Goal: Information Seeking & Learning: Learn about a topic

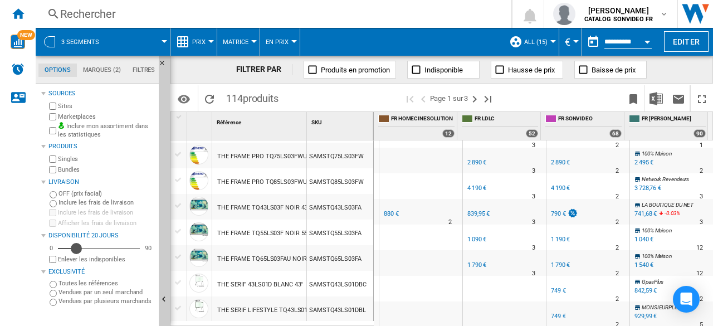
click at [76, 247] on div "Disponibilité" at bounding box center [76, 248] width 11 height 11
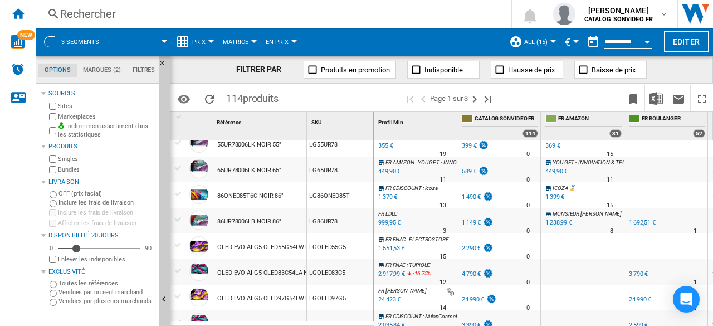
scroll to position [100, 0]
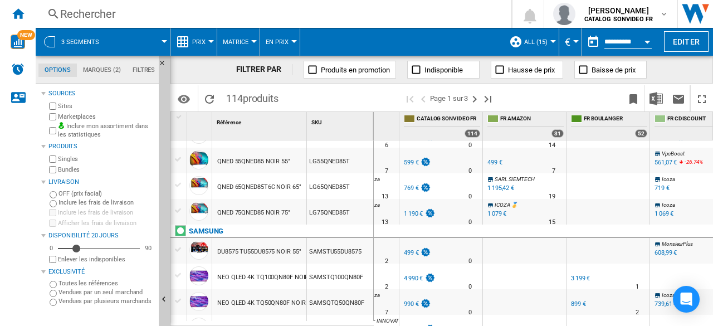
click at [197, 43] on span "Prix" at bounding box center [198, 41] width 13 height 7
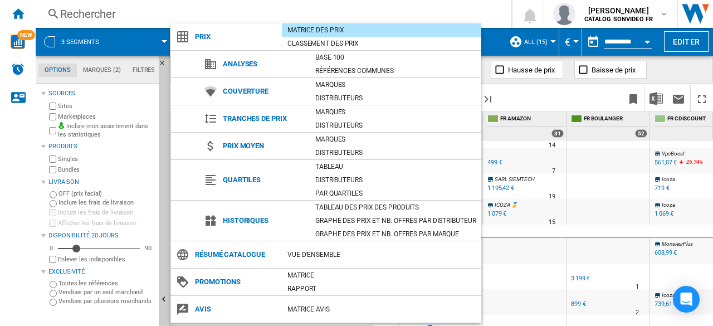
click at [564, 93] on md-backdrop at bounding box center [356, 163] width 713 height 326
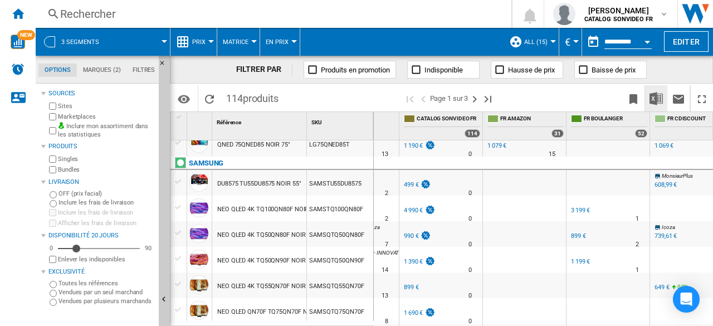
scroll to position [823, 0]
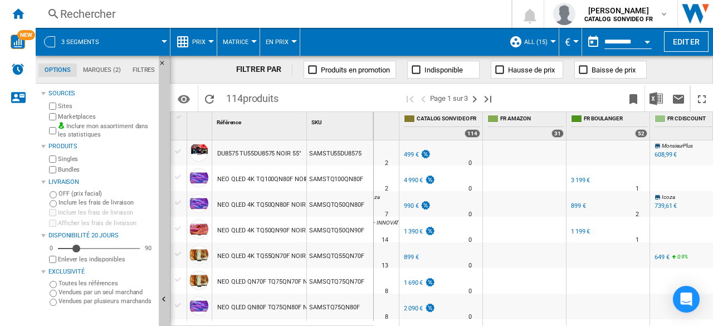
click at [206, 40] on button "Prix" at bounding box center [201, 42] width 19 height 28
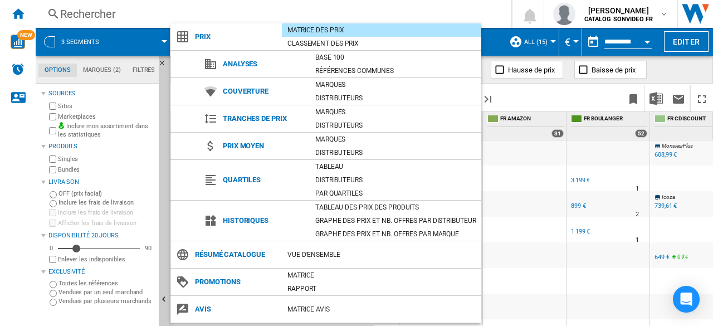
click at [550, 99] on md-backdrop at bounding box center [356, 163] width 713 height 326
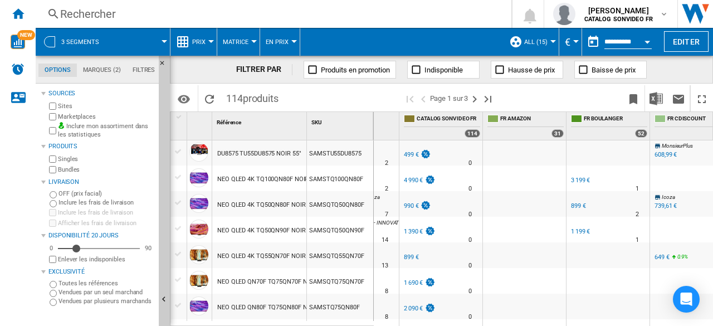
scroll to position [0, 192]
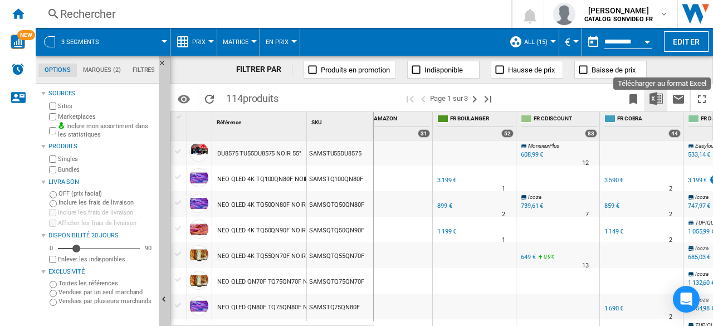
click at [656, 100] on img "Télécharger au format Excel" at bounding box center [656, 98] width 13 height 13
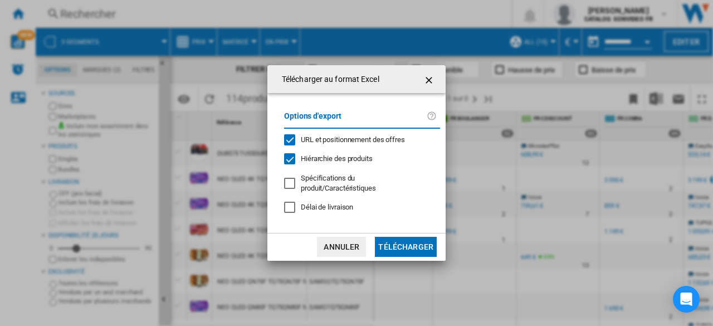
click at [294, 203] on div "Délai de livraison" at bounding box center [289, 207] width 11 height 11
click at [431, 78] on ng-md-icon "getI18NText('BUTTONS.CLOSE_DIALOG')" at bounding box center [430, 80] width 13 height 13
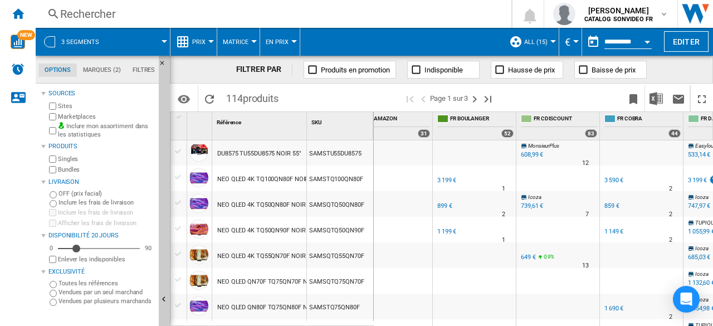
click at [621, 38] on input "**********" at bounding box center [628, 43] width 47 height 10
click at [649, 42] on div "Open calendar" at bounding box center [648, 42] width 6 height 3
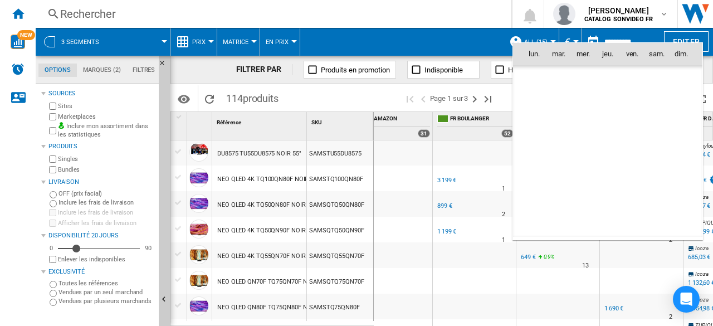
scroll to position [5317, 0]
click at [358, 94] on div at bounding box center [356, 163] width 713 height 326
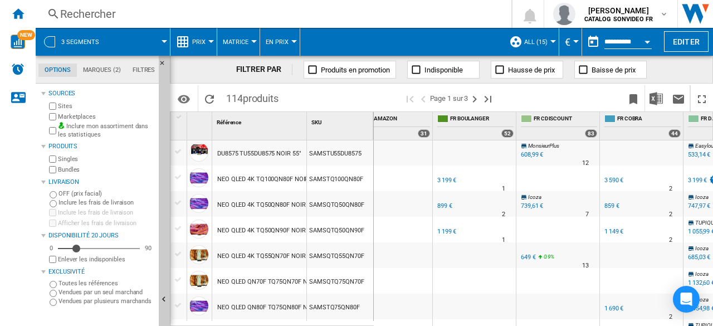
click at [535, 40] on span "ALL (15)" at bounding box center [535, 41] width 23 height 7
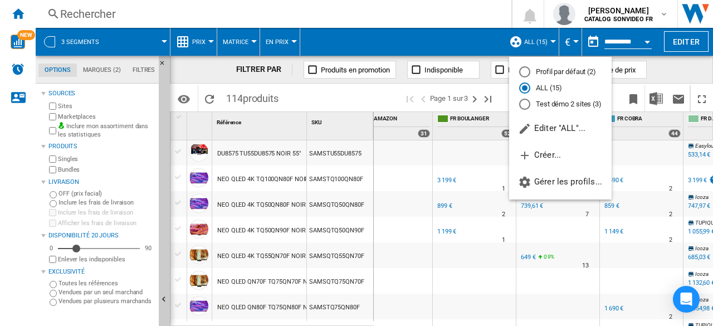
click at [444, 46] on md-backdrop at bounding box center [356, 163] width 713 height 326
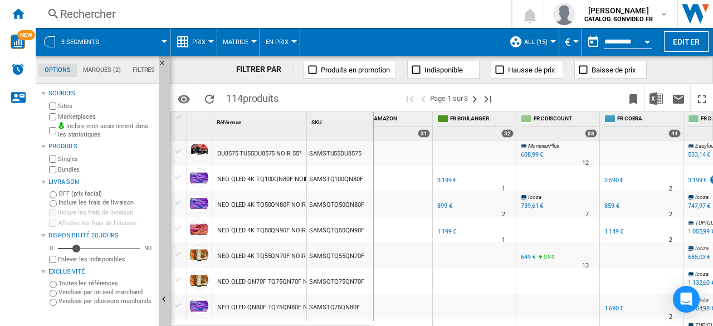
click at [283, 39] on span "En Prix" at bounding box center [277, 41] width 23 height 7
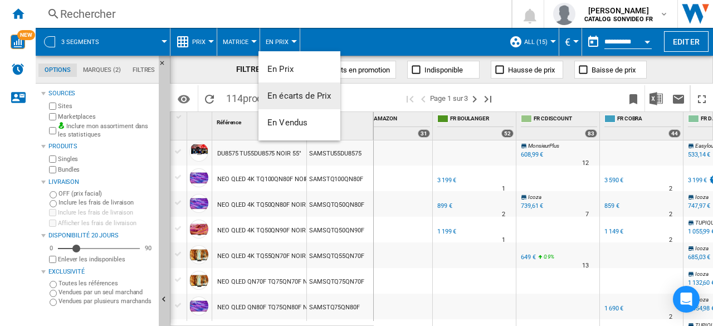
click at [291, 100] on span "En écarts de Prix" at bounding box center [300, 96] width 64 height 10
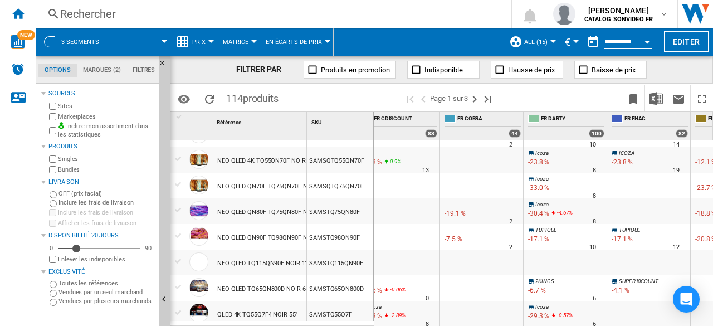
scroll to position [1005, 0]
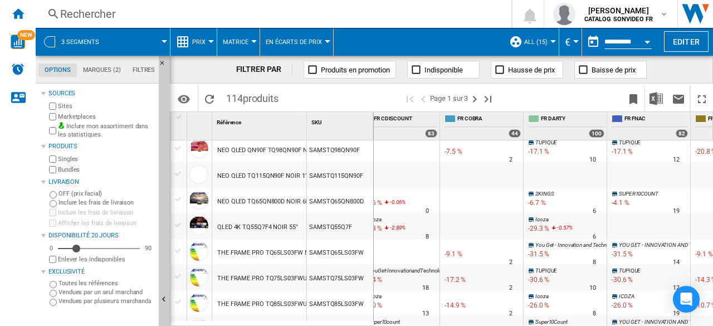
click at [286, 42] on span "En écarts de Prix" at bounding box center [294, 41] width 56 height 7
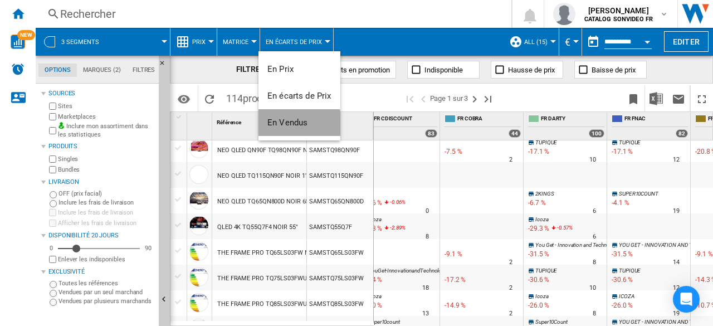
click at [291, 125] on span "En Vendus" at bounding box center [288, 123] width 40 height 10
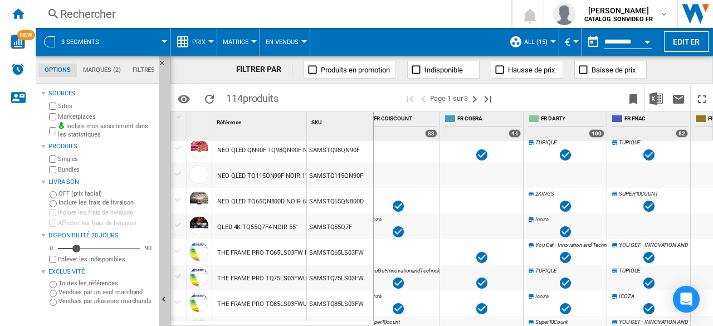
scroll to position [1121, 0]
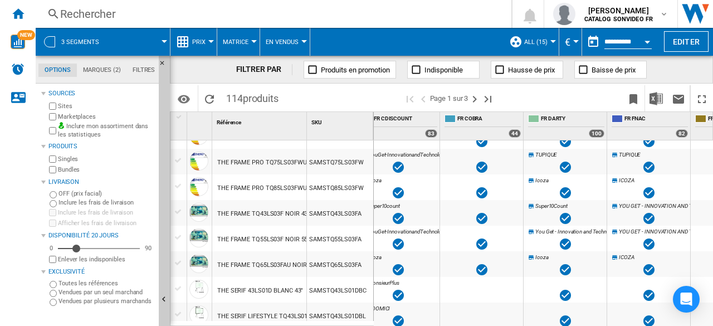
click at [243, 44] on span "Matrice" at bounding box center [236, 41] width 26 height 7
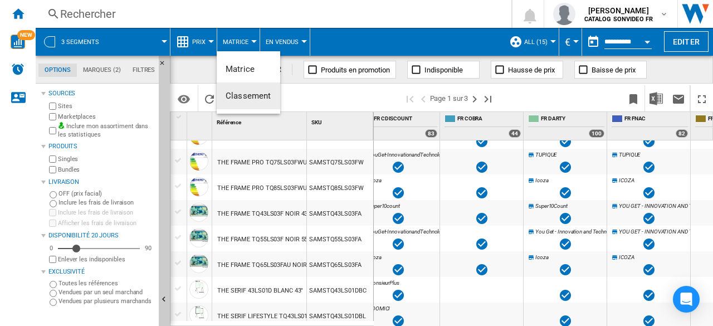
click at [261, 98] on span "Classement" at bounding box center [249, 96] width 46 height 10
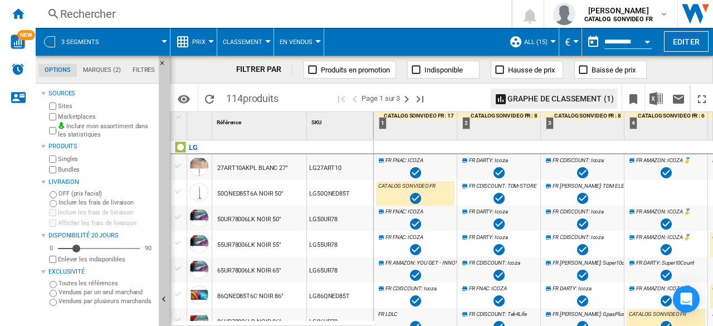
click at [479, 181] on div "FR CDISCOUNT : TDM-STORE" at bounding box center [499, 194] width 79 height 26
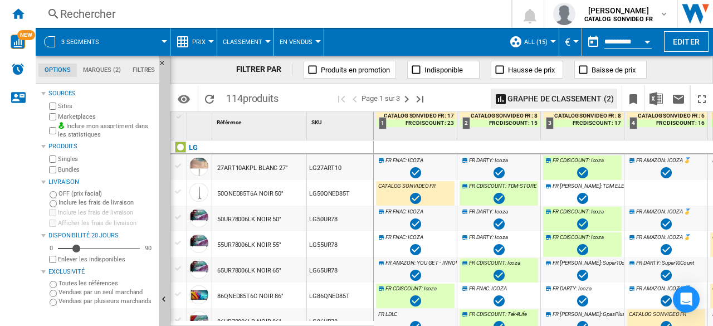
click at [480, 213] on span "FR DARTY" at bounding box center [480, 211] width 23 height 6
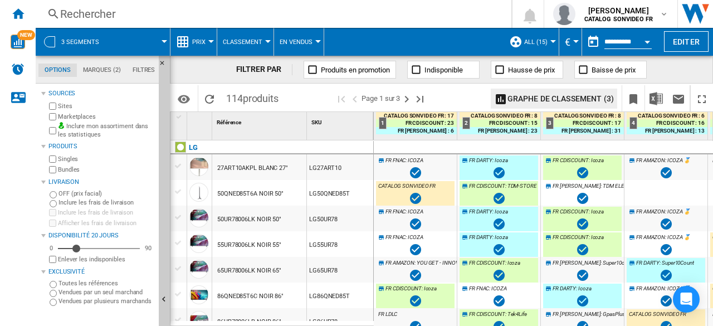
click at [241, 37] on button "Classement" at bounding box center [245, 42] width 45 height 28
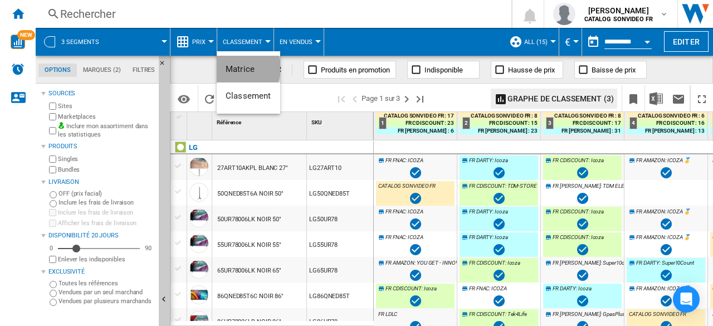
click at [240, 68] on span "Matrice" at bounding box center [240, 69] width 29 height 10
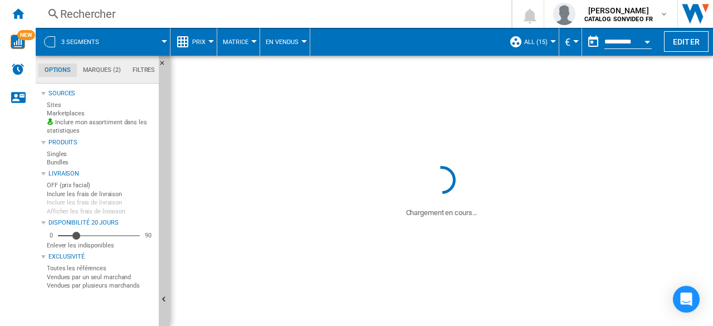
click at [294, 43] on span "En Vendus" at bounding box center [296, 41] width 33 height 7
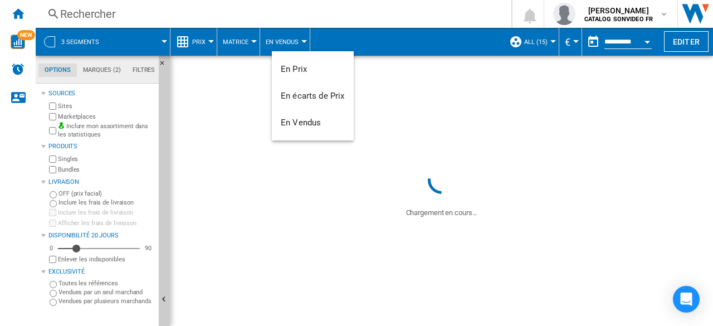
click at [289, 46] on md-backdrop at bounding box center [356, 163] width 713 height 326
click at [274, 40] on md-backdrop at bounding box center [356, 163] width 713 height 326
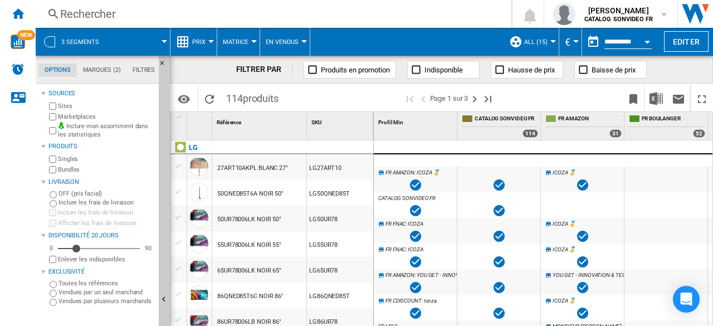
click at [297, 40] on md-backdrop at bounding box center [356, 163] width 713 height 326
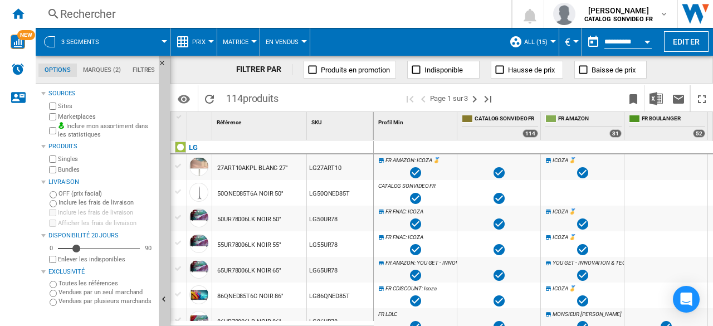
click at [289, 43] on md-backdrop at bounding box center [356, 163] width 713 height 326
click at [280, 40] on md-backdrop at bounding box center [356, 163] width 713 height 326
click at [279, 42] on md-backdrop at bounding box center [356, 163] width 713 height 326
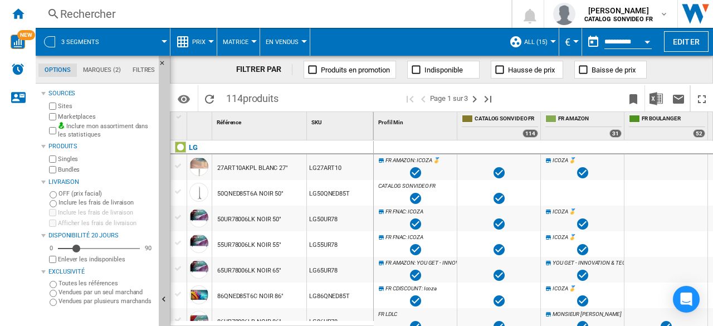
click at [231, 36] on md-backdrop at bounding box center [356, 163] width 713 height 326
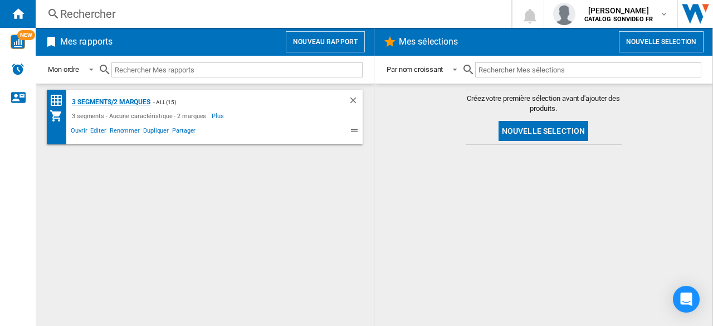
click at [120, 103] on div "3 segments/2 marques" at bounding box center [109, 102] width 81 height 14
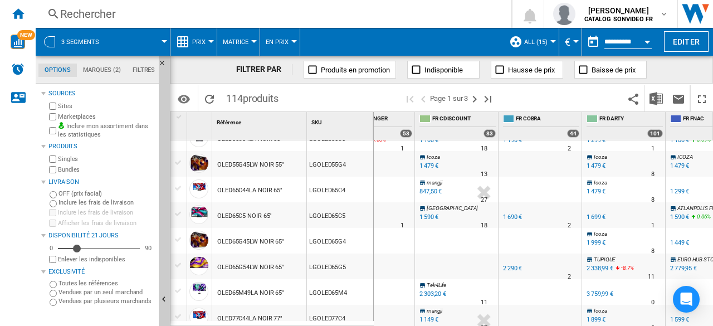
scroll to position [569, 0]
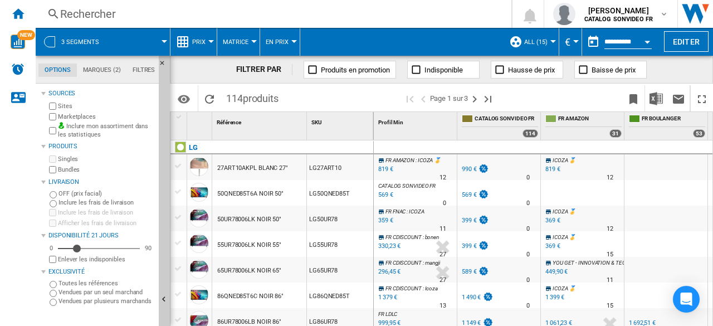
click at [205, 44] on button "Prix" at bounding box center [201, 42] width 19 height 28
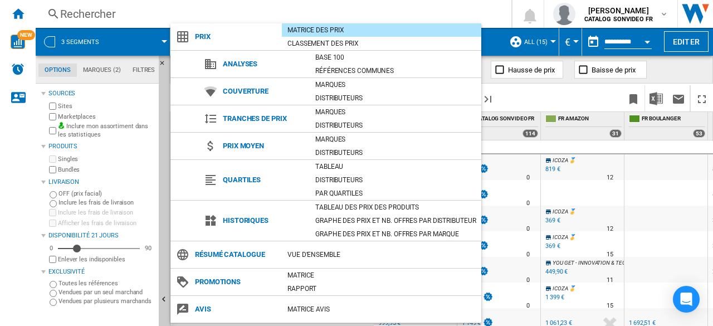
click at [564, 89] on md-backdrop at bounding box center [356, 163] width 713 height 326
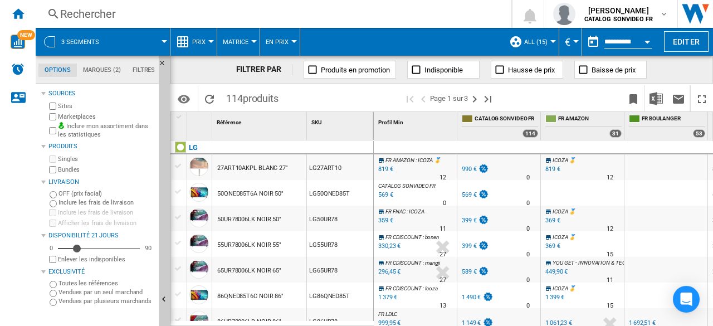
click at [186, 38] on ng-md-icon at bounding box center [182, 41] width 13 height 13
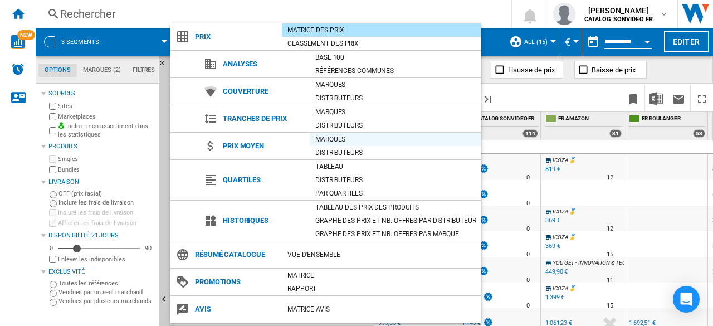
click at [328, 139] on div "Marques" at bounding box center [396, 139] width 172 height 11
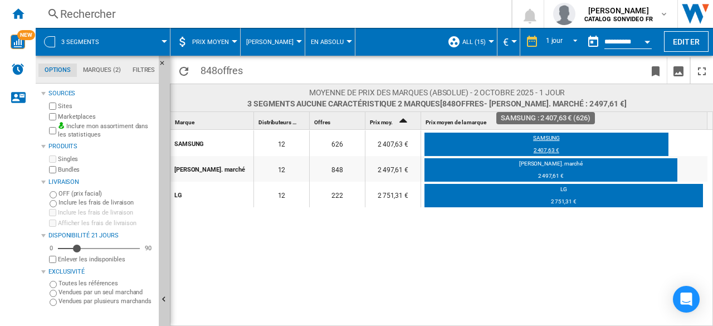
click at [546, 152] on div "2 407,63 €" at bounding box center [547, 152] width 244 height 11
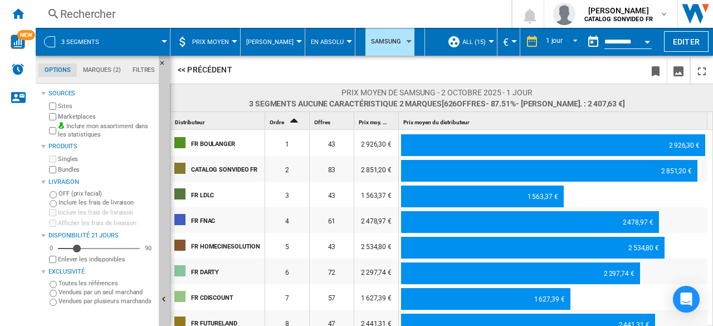
click at [211, 40] on span "Prix moyen" at bounding box center [210, 41] width 37 height 7
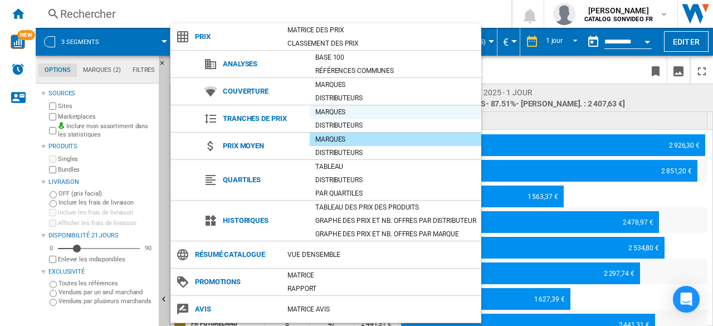
click at [335, 113] on div "Marques" at bounding box center [396, 111] width 172 height 11
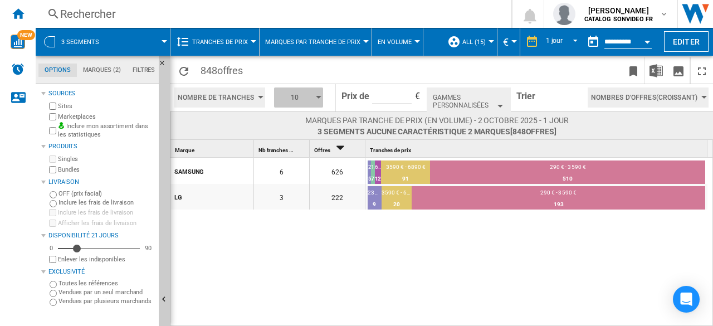
click at [310, 98] on span "10" at bounding box center [295, 98] width 35 height 20
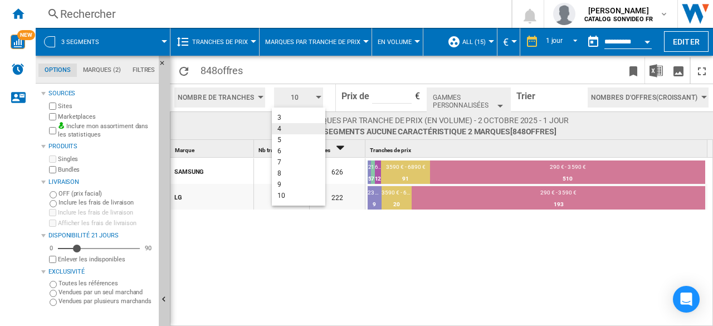
click at [508, 95] on md-backdrop at bounding box center [356, 163] width 713 height 326
click at [511, 98] on button "Gammes personnalisées" at bounding box center [469, 102] width 84 height 28
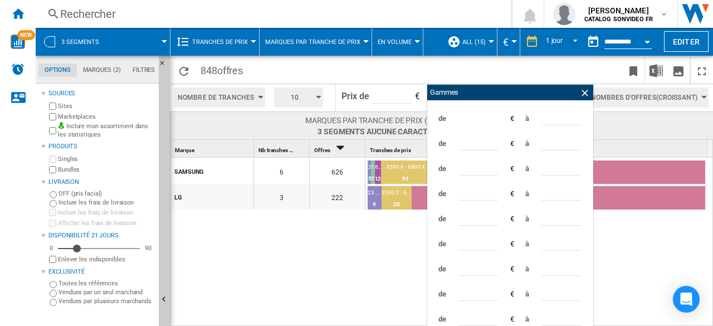
click at [653, 135] on span at bounding box center [678, 136] width 57 height 2
click at [405, 178] on div "91" at bounding box center [405, 178] width 49 height 11
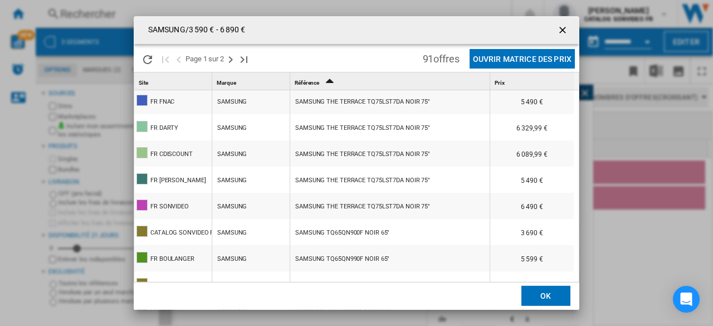
scroll to position [465, 0]
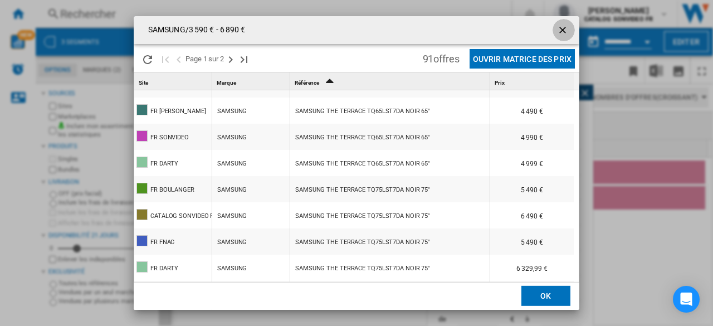
click at [562, 27] on ng-md-icon "getI18NText('BUTTONS.CLOSE_DIALOG')" at bounding box center [563, 31] width 13 height 13
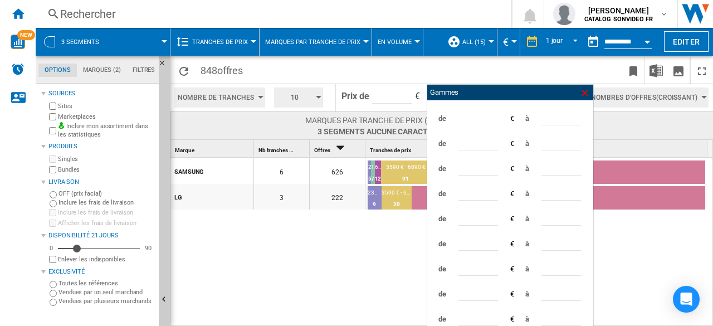
click at [591, 93] on ng-md-icon at bounding box center [585, 93] width 11 height 11
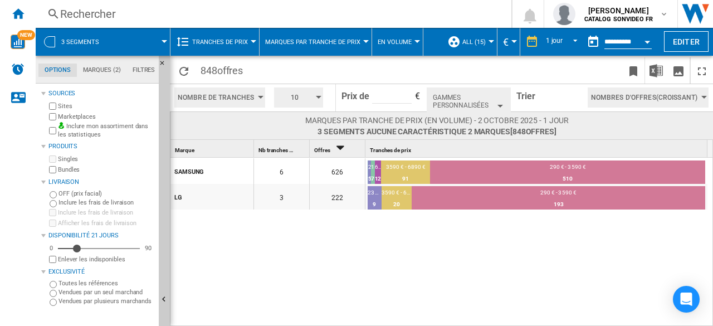
click at [623, 98] on span "Nombres d'offres(Croissant)" at bounding box center [644, 98] width 106 height 20
click at [229, 34] on md-backdrop at bounding box center [356, 163] width 713 height 326
click at [226, 41] on span "Tranches de prix" at bounding box center [220, 41] width 56 height 7
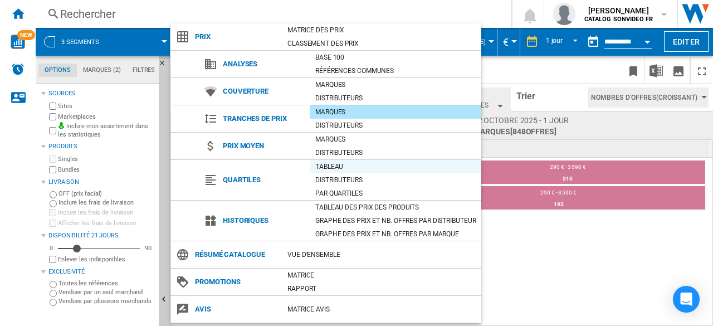
click at [339, 162] on div "Tableau" at bounding box center [396, 166] width 172 height 11
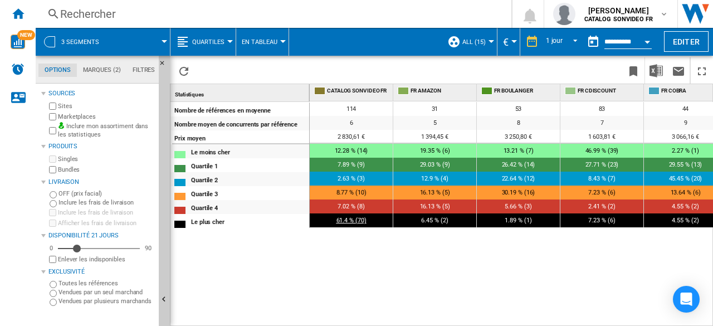
click at [353, 221] on span "61.4 % (70)" at bounding box center [352, 220] width 30 height 7
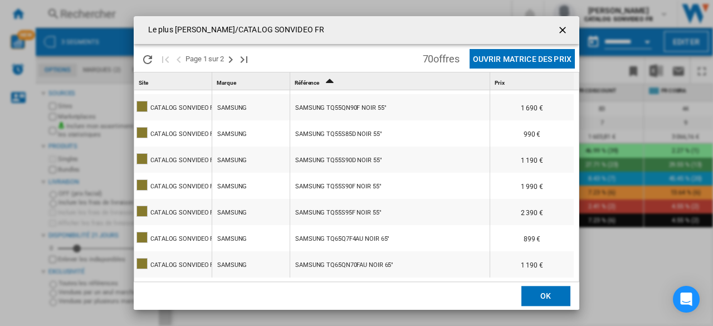
scroll to position [2, 0]
click at [566, 30] on ng-md-icon "getI18NText('BUTTONS.CLOSE_DIALOG')" at bounding box center [563, 31] width 13 height 13
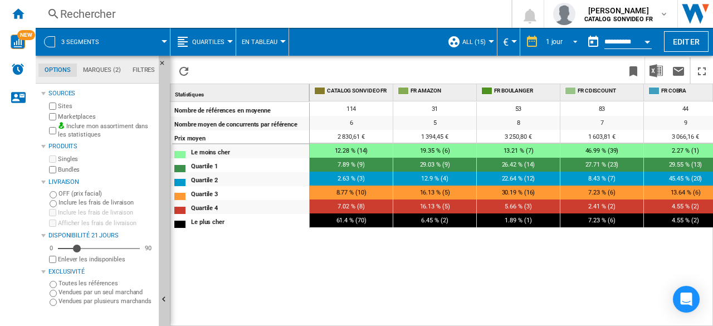
click at [560, 40] on span "1 jour" at bounding box center [555, 41] width 18 height 9
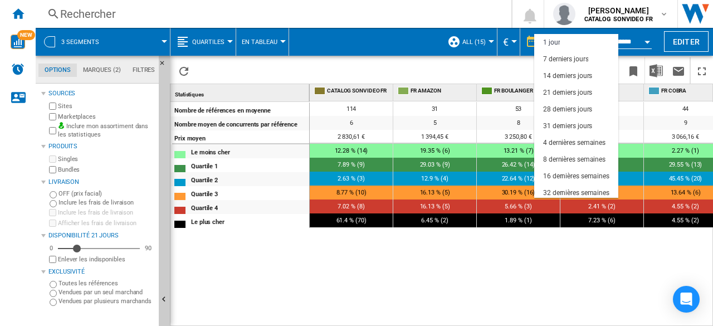
click at [206, 48] on md-backdrop at bounding box center [356, 163] width 713 height 326
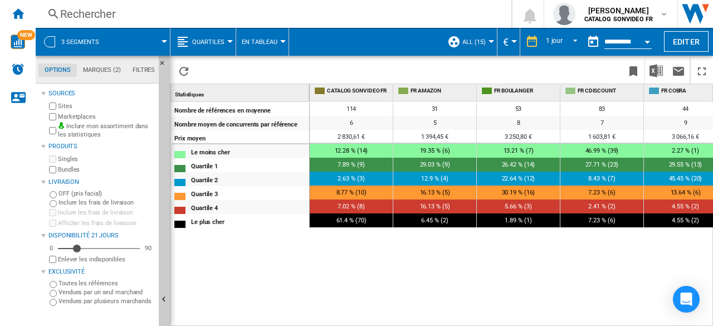
click at [207, 40] on span "Quartiles" at bounding box center [208, 41] width 32 height 7
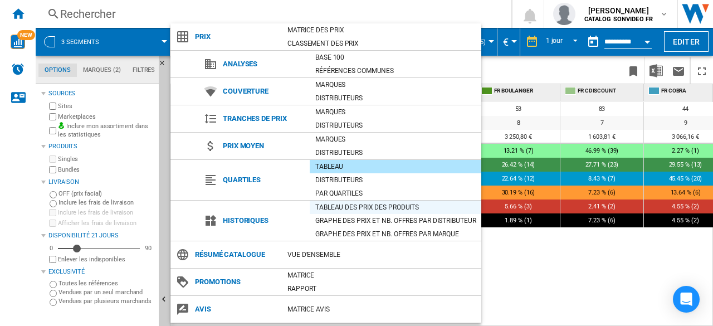
click at [337, 204] on div "Tableau des prix des produits" at bounding box center [396, 207] width 172 height 11
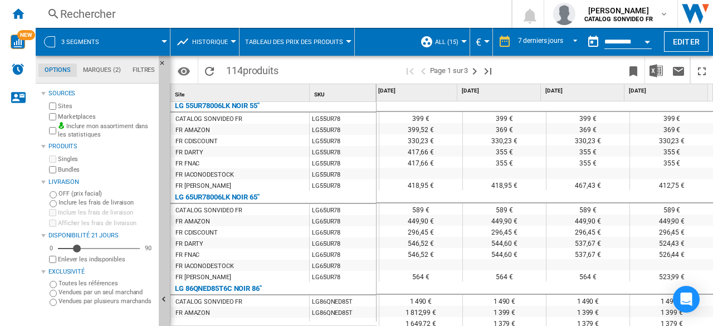
scroll to position [294, 0]
click at [212, 40] on span "Historique" at bounding box center [210, 41] width 36 height 7
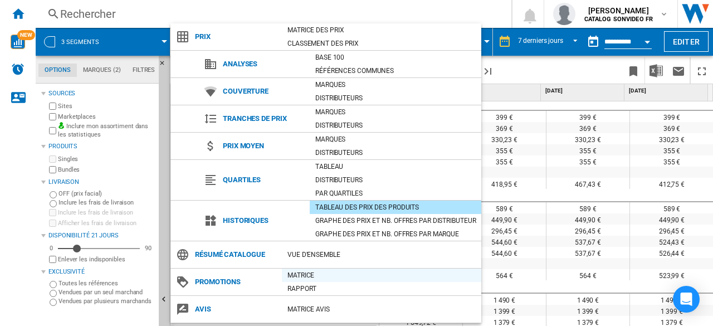
click at [289, 273] on div "Matrice" at bounding box center [382, 275] width 200 height 11
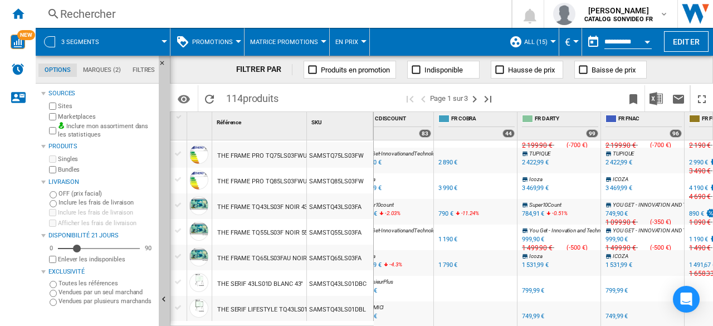
click at [220, 43] on span "Promotions" at bounding box center [212, 41] width 41 height 7
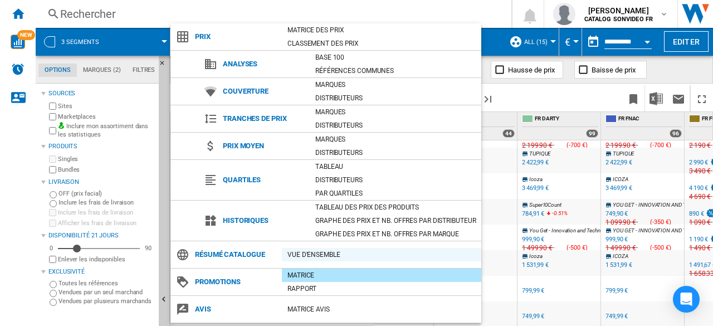
click at [293, 252] on div "Vue d'ensemble" at bounding box center [382, 254] width 200 height 11
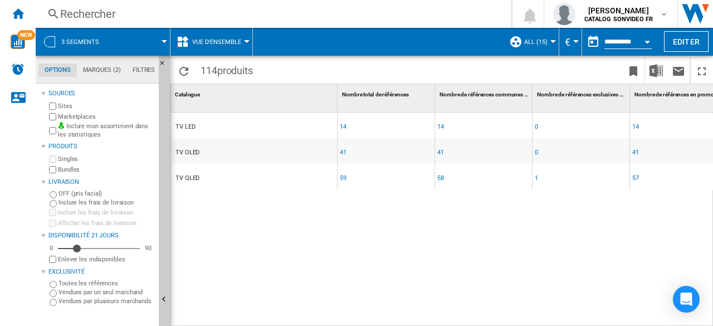
click at [221, 49] on button "Vue d'ensemble" at bounding box center [219, 42] width 55 height 28
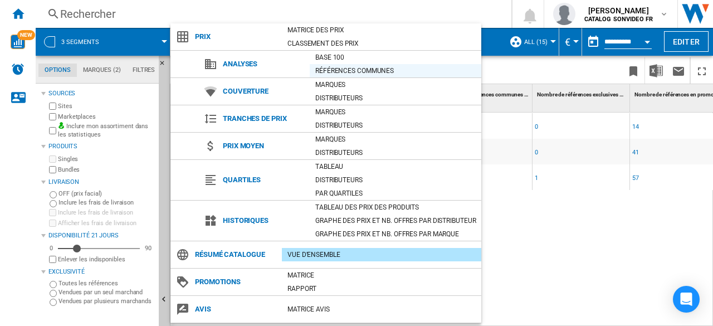
click at [352, 67] on div "Références communes" at bounding box center [396, 70] width 172 height 11
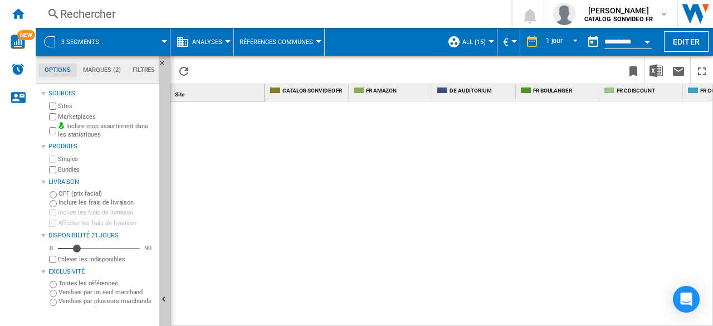
click at [199, 41] on span "Analyses" at bounding box center [207, 41] width 30 height 7
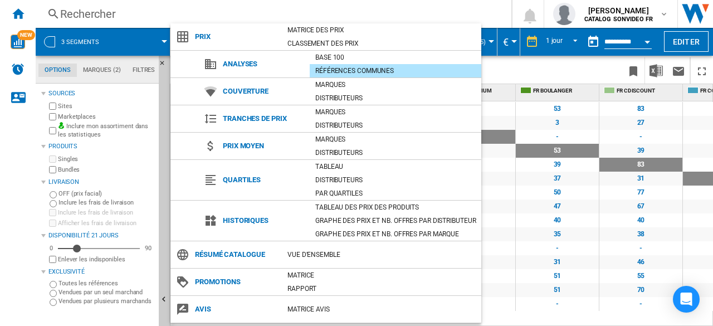
click at [590, 73] on md-backdrop at bounding box center [356, 163] width 713 height 326
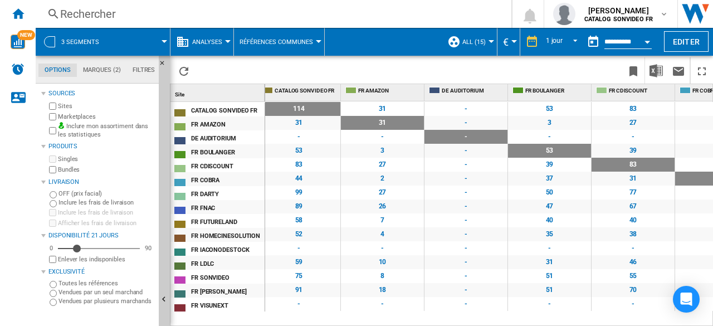
click at [382, 109] on div "31" at bounding box center [382, 109] width 83 height 14
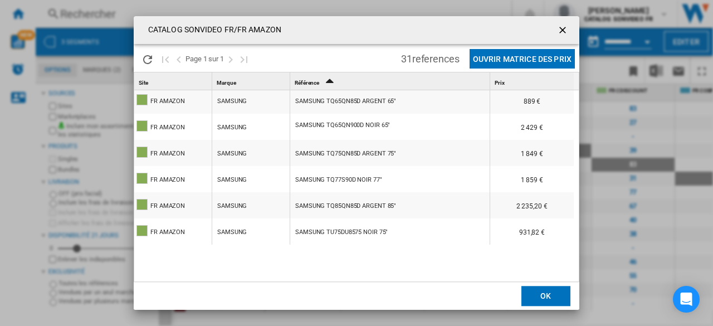
click at [560, 30] on ng-md-icon "getI18NText('BUTTONS.CLOSE_DIALOG')" at bounding box center [563, 31] width 13 height 13
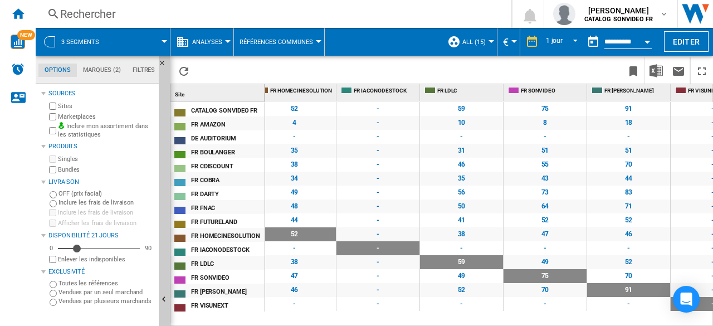
scroll to position [0, 764]
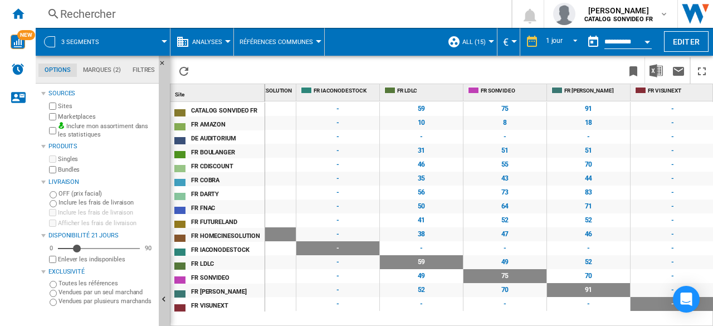
click at [505, 108] on div "75" at bounding box center [505, 109] width 83 height 14
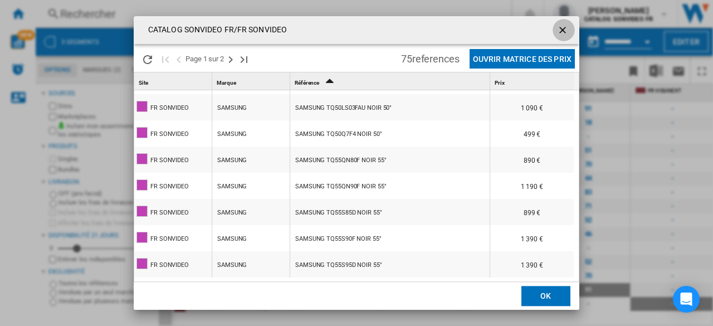
click at [562, 31] on ng-md-icon "getI18NText('BUTTONS.CLOSE_DIALOG')" at bounding box center [563, 31] width 13 height 13
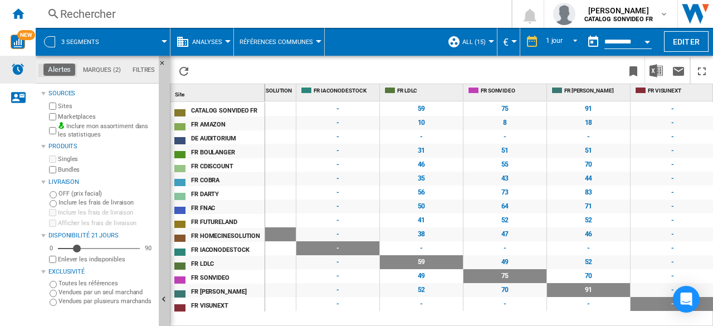
click at [20, 66] on img "Alertes" at bounding box center [17, 68] width 13 height 13
click at [20, 70] on img "Alertes" at bounding box center [17, 68] width 13 height 13
click at [337, 265] on div "-" at bounding box center [338, 262] width 83 height 14
